Goal: Find specific page/section: Find specific page/section

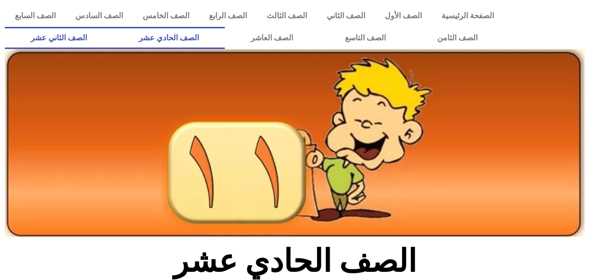
click at [91, 43] on link "الصف الثاني عشر" at bounding box center [59, 38] width 108 height 22
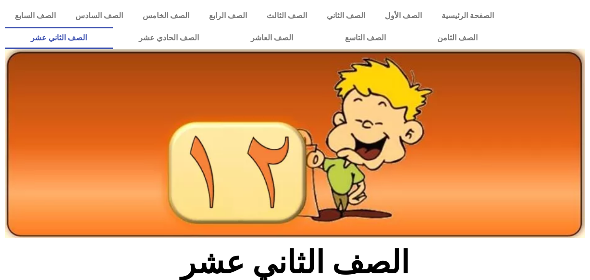
click at [91, 43] on link "الصف الثاني عشر" at bounding box center [59, 38] width 108 height 22
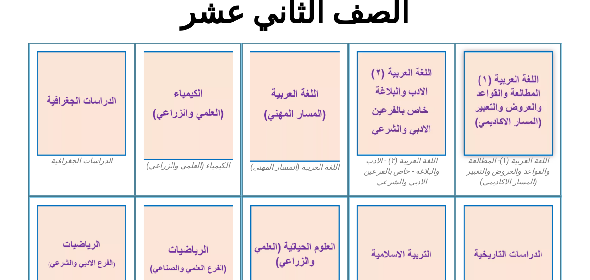
scroll to position [370, 0]
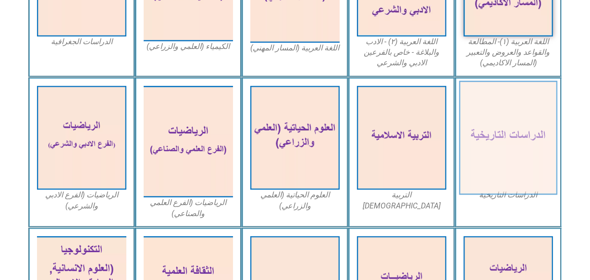
click at [519, 137] on img at bounding box center [508, 138] width 99 height 114
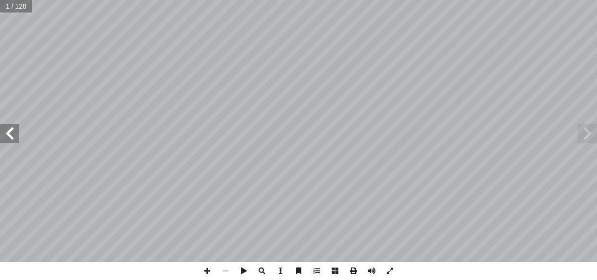
click at [1, 133] on span at bounding box center [9, 133] width 19 height 19
click at [11, 131] on span at bounding box center [9, 133] width 19 height 19
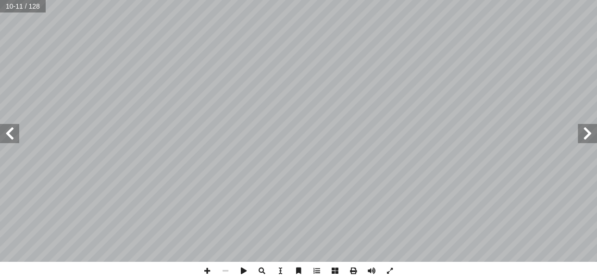
click at [11, 131] on span at bounding box center [9, 133] width 19 height 19
click at [230, 268] on span at bounding box center [225, 271] width 18 height 18
click at [334, 87] on html "الصفحة الرئيسية الصف الأول الصف الثاني الصف الثالث الصف الرابع الصف الخامس الصف…" at bounding box center [298, 43] width 597 height 87
click at [12, 125] on span at bounding box center [9, 133] width 19 height 19
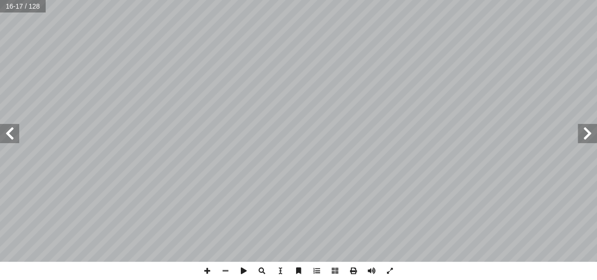
drag, startPoint x: 292, startPoint y: -31, endPoint x: 585, endPoint y: 129, distance: 334.0
click at [585, 129] on span at bounding box center [587, 133] width 19 height 19
click at [10, 129] on span at bounding box center [9, 133] width 19 height 19
click at [227, 269] on span at bounding box center [225, 271] width 18 height 18
drag, startPoint x: 232, startPoint y: 265, endPoint x: 228, endPoint y: 268, distance: 4.9
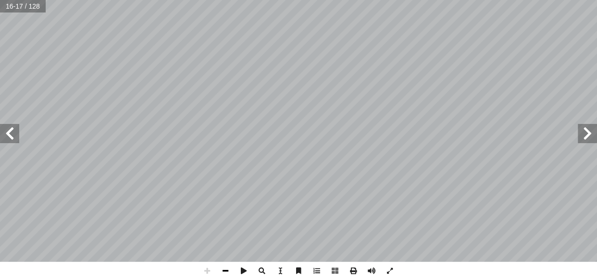
click at [228, 268] on span at bounding box center [225, 271] width 18 height 18
